Goal: Find specific page/section: Find specific page/section

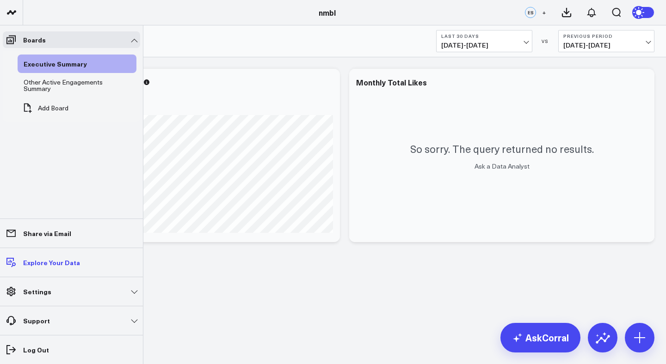
click at [72, 265] on p "Explore Your Data" at bounding box center [51, 262] width 57 height 7
click at [57, 291] on link "Settings" at bounding box center [71, 292] width 137 height 17
click at [387, 173] on icon "button" at bounding box center [385, 171] width 11 height 11
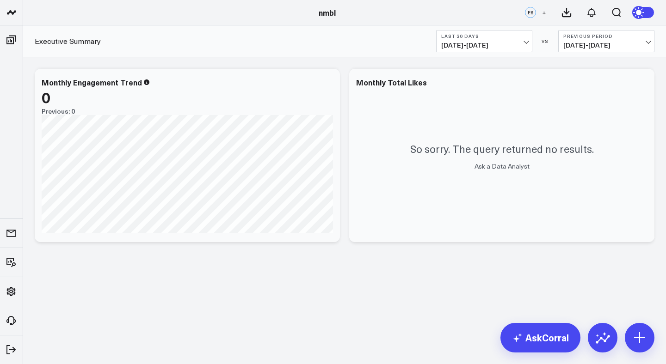
click at [148, 17] on div "nmbl" at bounding box center [327, 12] width 654 height 10
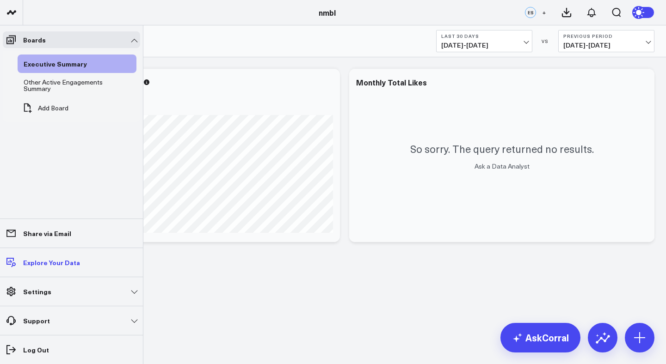
click at [57, 256] on link "Explore Your Data" at bounding box center [71, 262] width 137 height 17
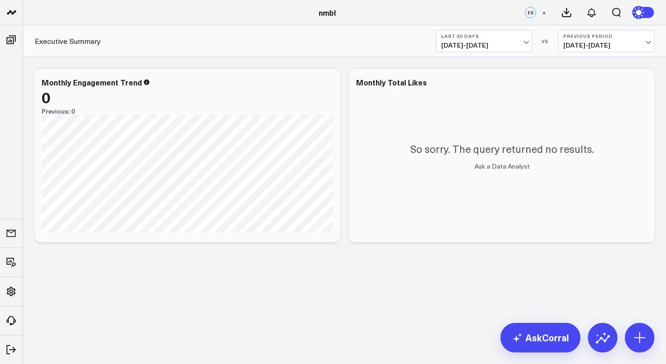
click at [501, 49] on span "[DATE] - [DATE]" at bounding box center [484, 45] width 86 height 7
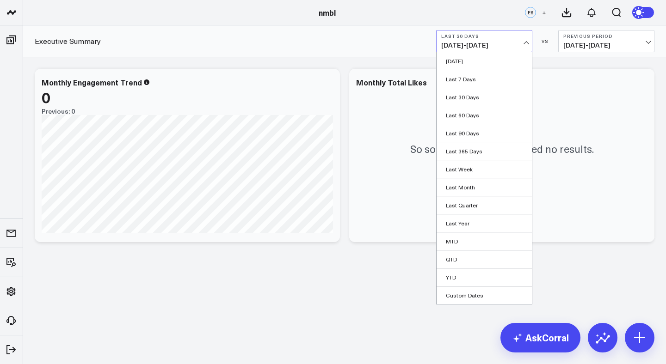
click at [508, 44] on span "[DATE] - [DATE]" at bounding box center [484, 45] width 86 height 7
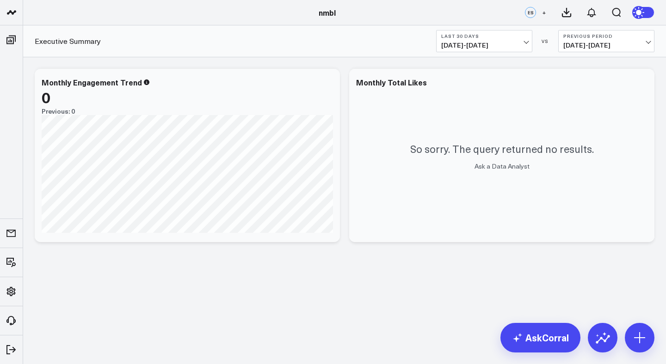
click at [513, 43] on span "[DATE] - [DATE]" at bounding box center [484, 45] width 86 height 7
click at [601, 42] on span "[DATE] - [DATE]" at bounding box center [606, 45] width 86 height 7
click at [583, 111] on link "No Comparison" at bounding box center [606, 115] width 95 height 18
click at [518, 45] on span "[DATE] - [DATE]" at bounding box center [484, 45] width 86 height 7
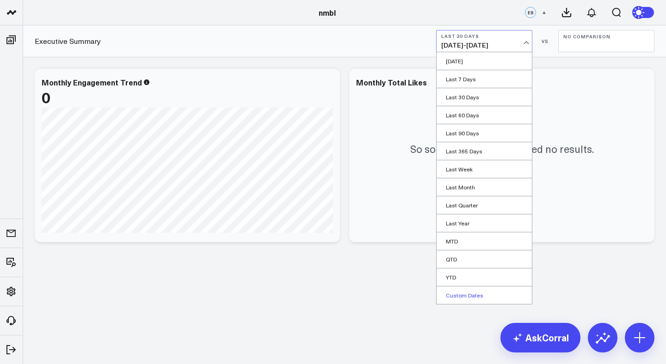
click at [470, 296] on link "Custom Dates" at bounding box center [484, 296] width 95 height 18
select select "9"
select select "2025"
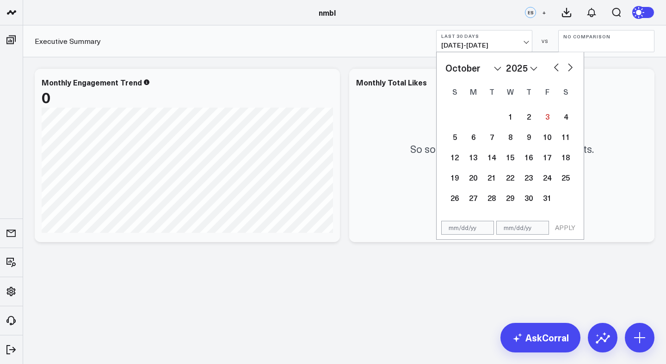
click at [557, 69] on button "button" at bounding box center [556, 66] width 9 height 11
select select "6"
select select "2025"
click at [557, 69] on button "button" at bounding box center [556, 66] width 9 height 11
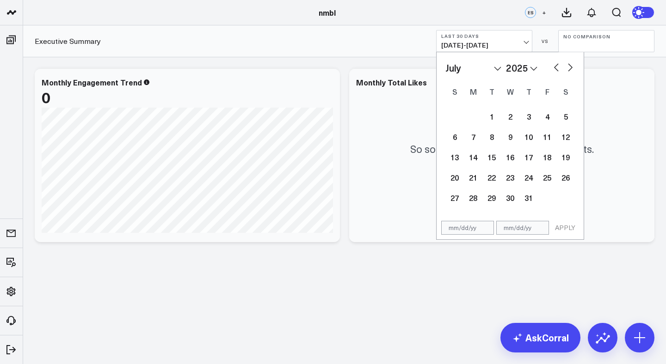
select select "5"
select select "2025"
click at [557, 69] on button "button" at bounding box center [556, 66] width 9 height 11
select select "4"
select select "2025"
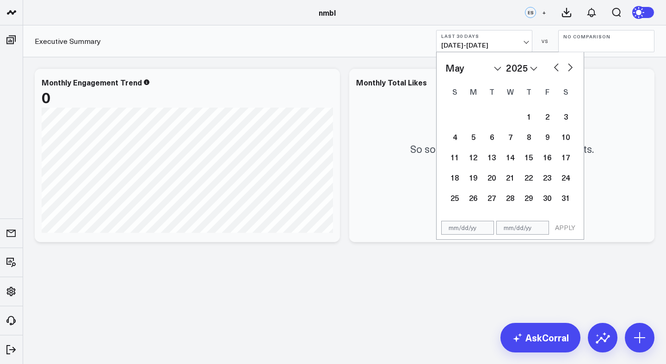
click at [557, 69] on button "button" at bounding box center [556, 66] width 9 height 11
select select "2"
select select "2025"
click at [557, 69] on button "button" at bounding box center [556, 66] width 9 height 11
select select "1"
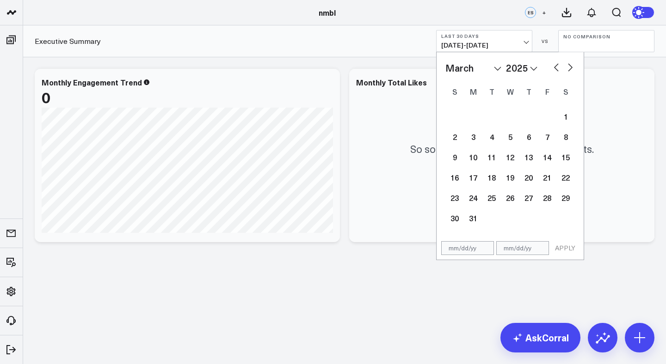
select select "2025"
click at [570, 118] on div "1" at bounding box center [565, 116] width 19 height 19
type input "[DATE]"
select select "1"
select select "2025"
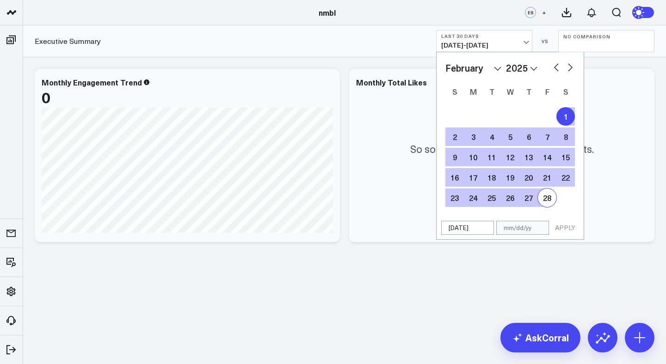
click at [551, 200] on div "28" at bounding box center [547, 198] width 19 height 19
type input "[DATE]"
select select "1"
select select "2025"
click at [520, 231] on input "[DATE]" at bounding box center [522, 228] width 53 height 14
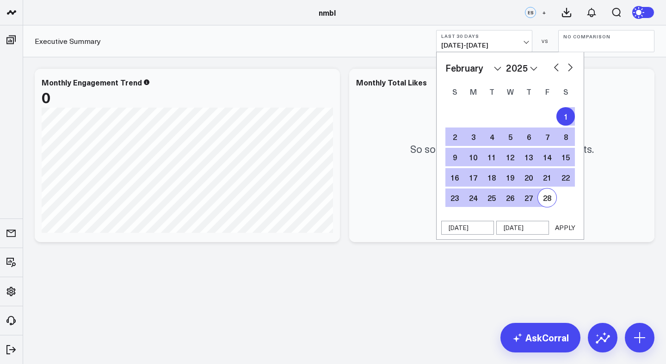
select select "1"
select select "2025"
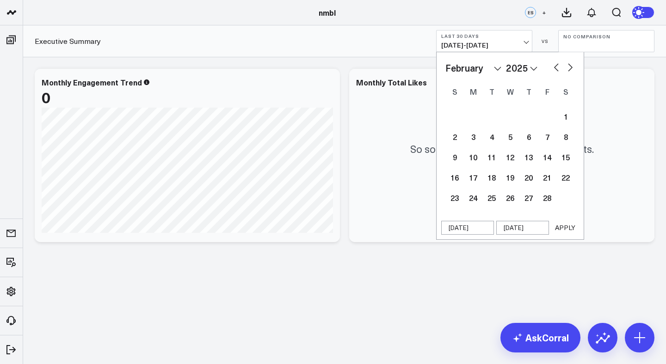
click at [562, 230] on button "APPLY" at bounding box center [565, 228] width 28 height 14
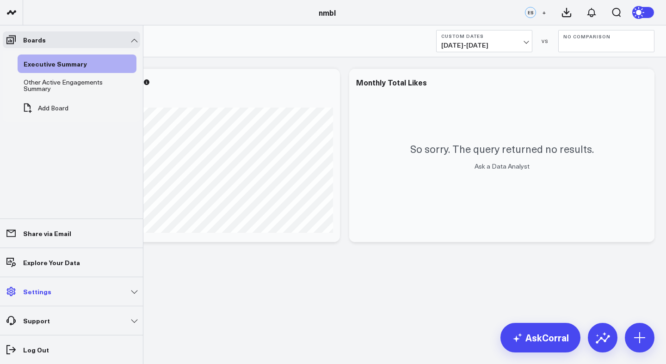
click at [45, 288] on p "Settings" at bounding box center [37, 291] width 28 height 7
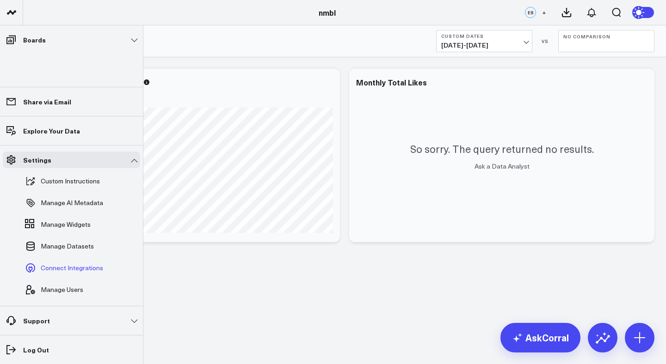
click at [83, 268] on span "Connect Integrations" at bounding box center [72, 268] width 62 height 7
